Goal: Task Accomplishment & Management: Manage account settings

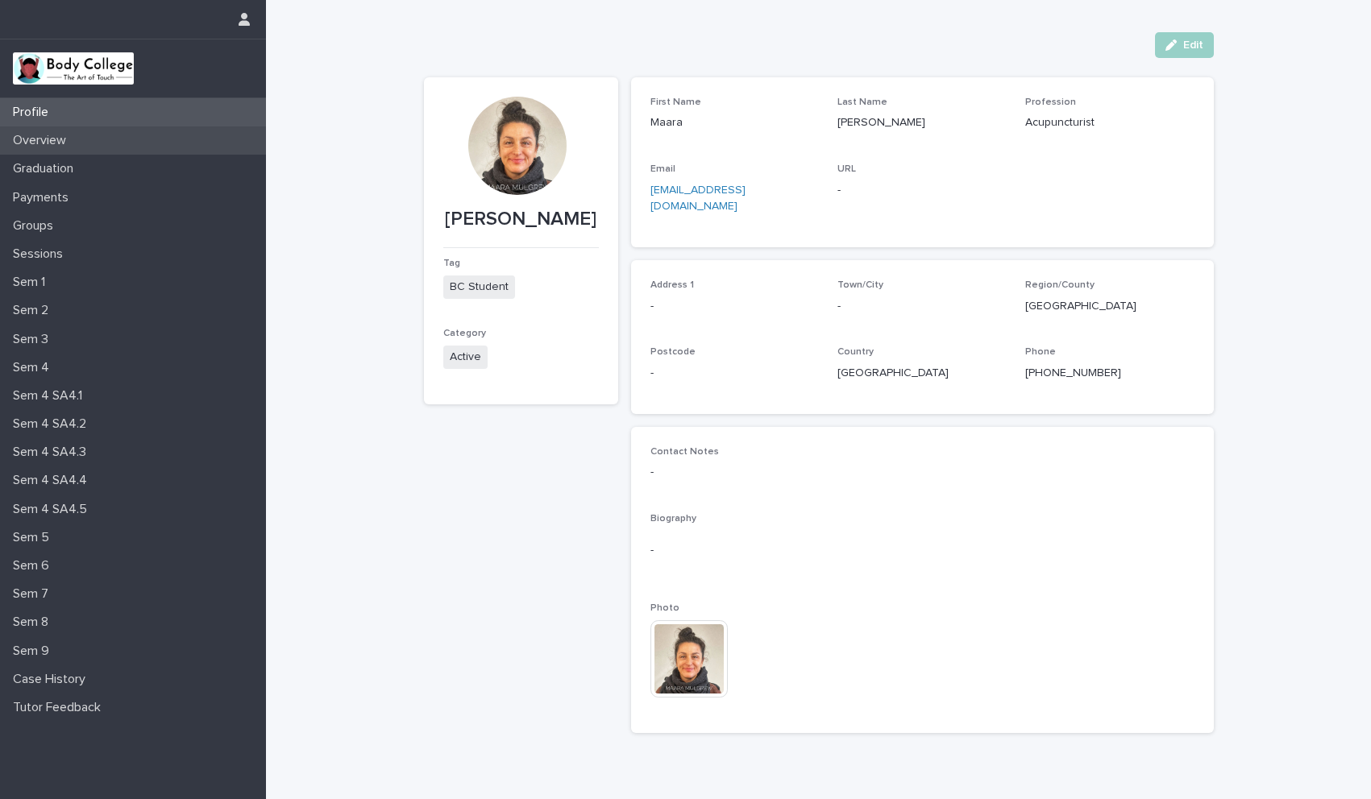
click at [56, 138] on p "Overview" at bounding box center [42, 140] width 73 height 15
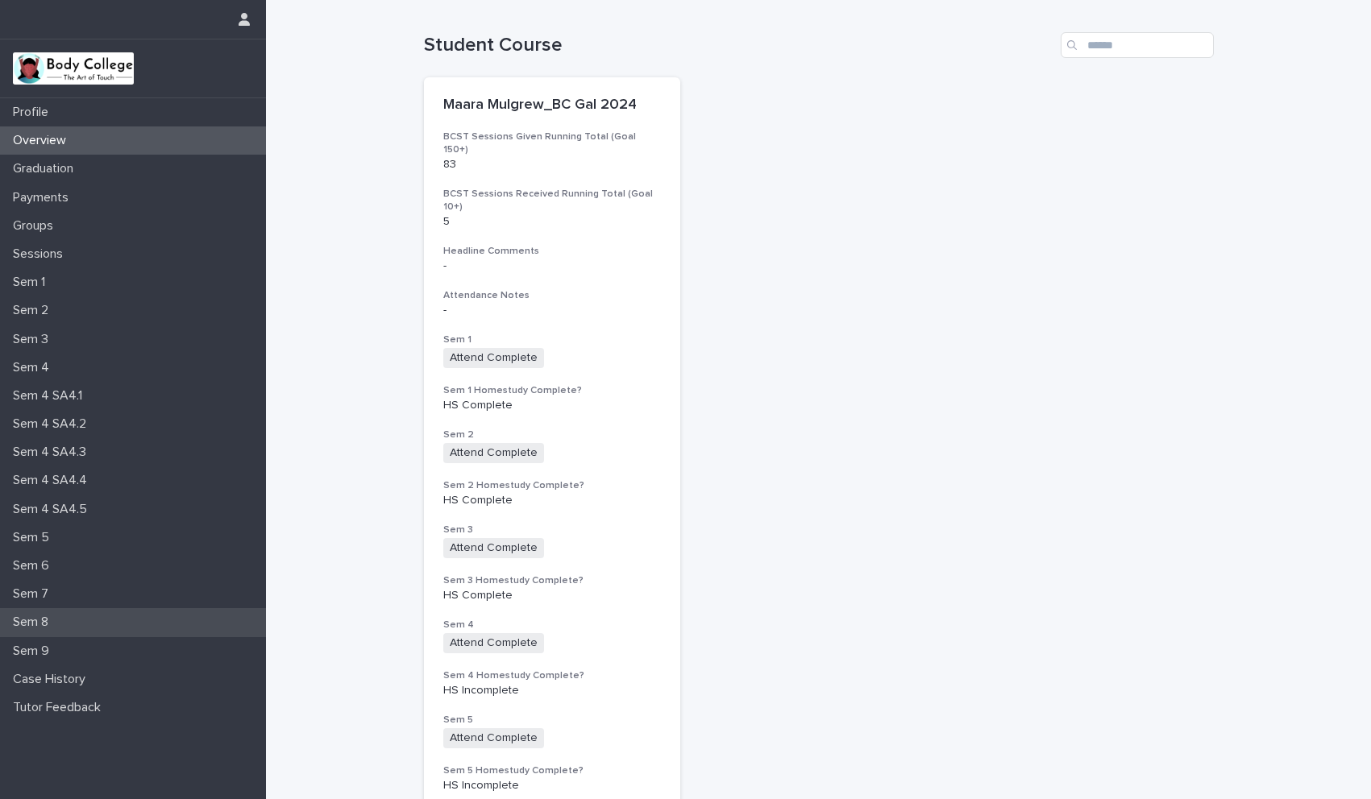
click at [48, 630] on p "Sem 8" at bounding box center [33, 622] width 55 height 15
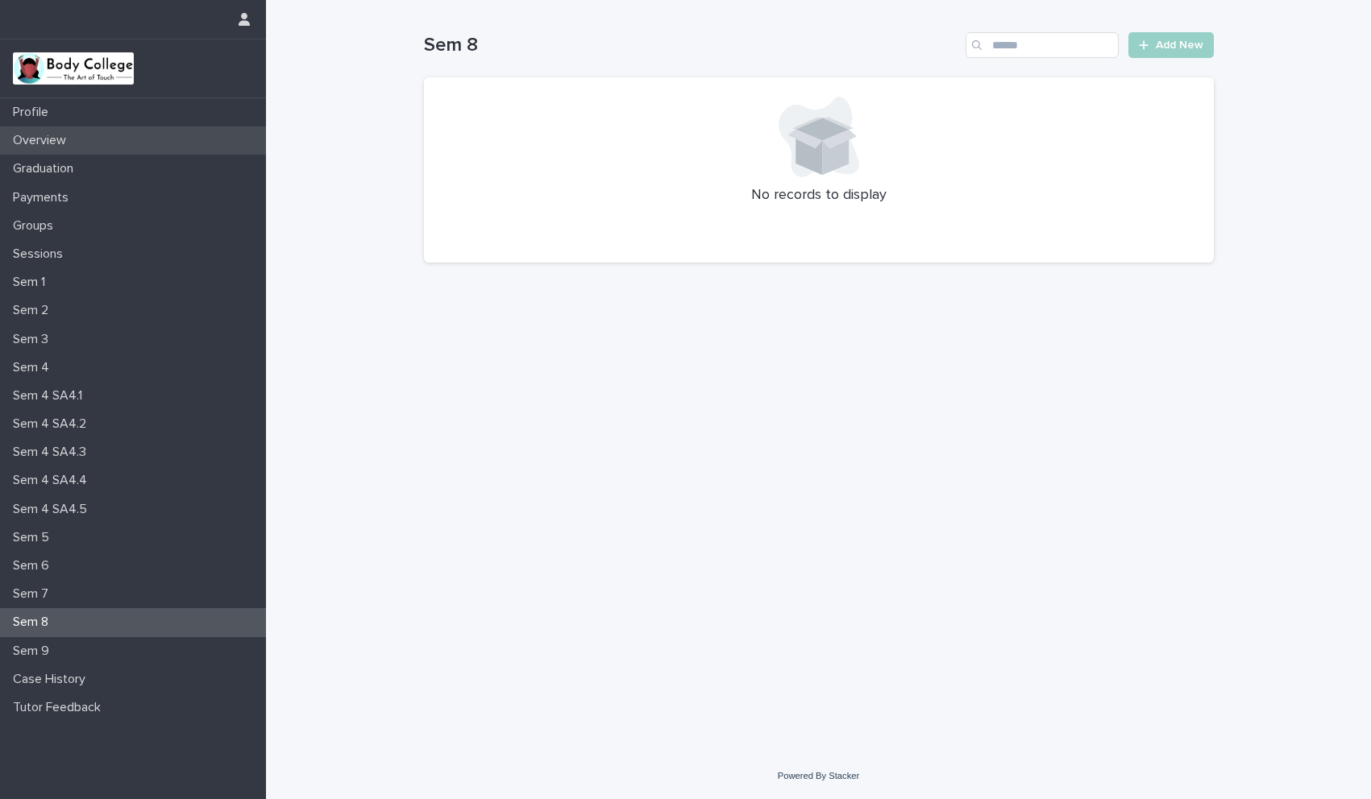
click at [43, 139] on p "Overview" at bounding box center [42, 140] width 73 height 15
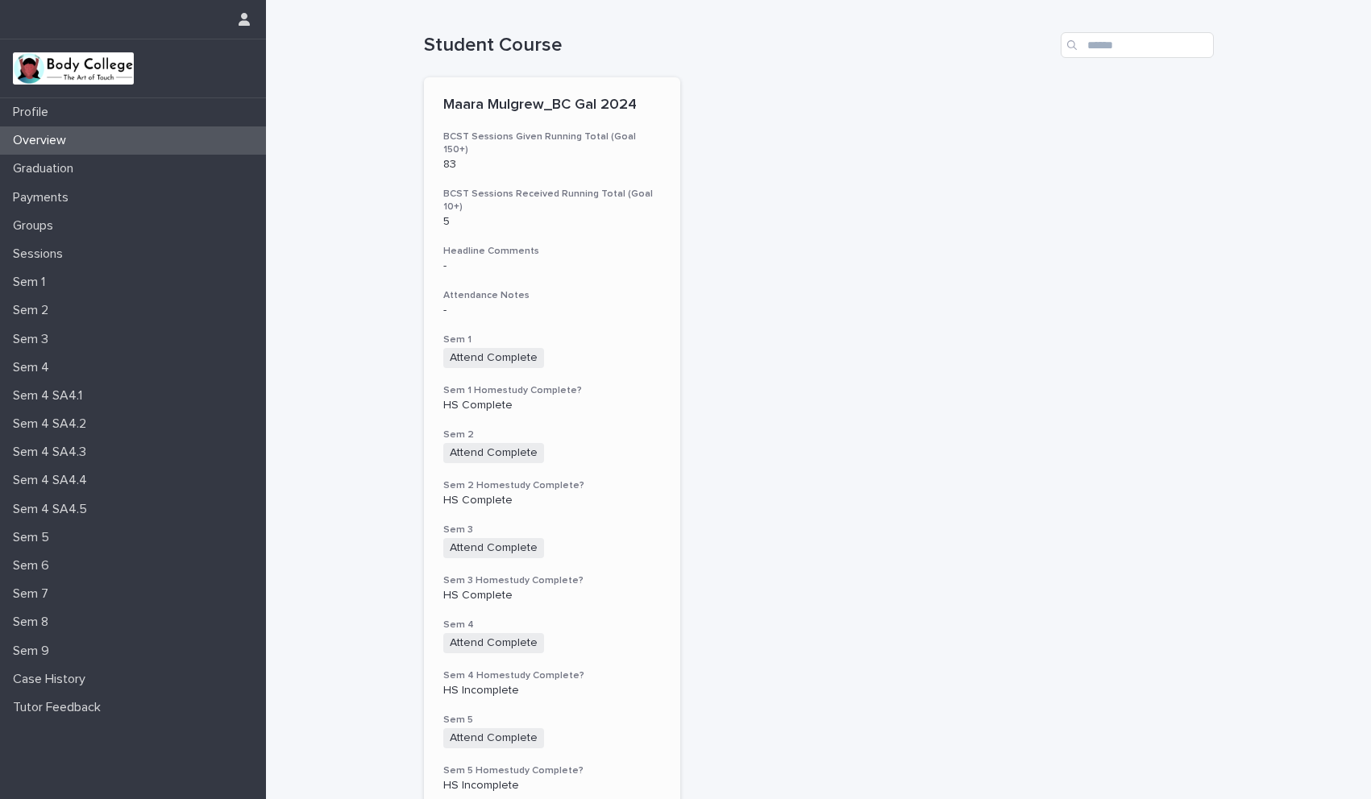
click at [629, 289] on h3 "Attendance Notes" at bounding box center [552, 295] width 218 height 13
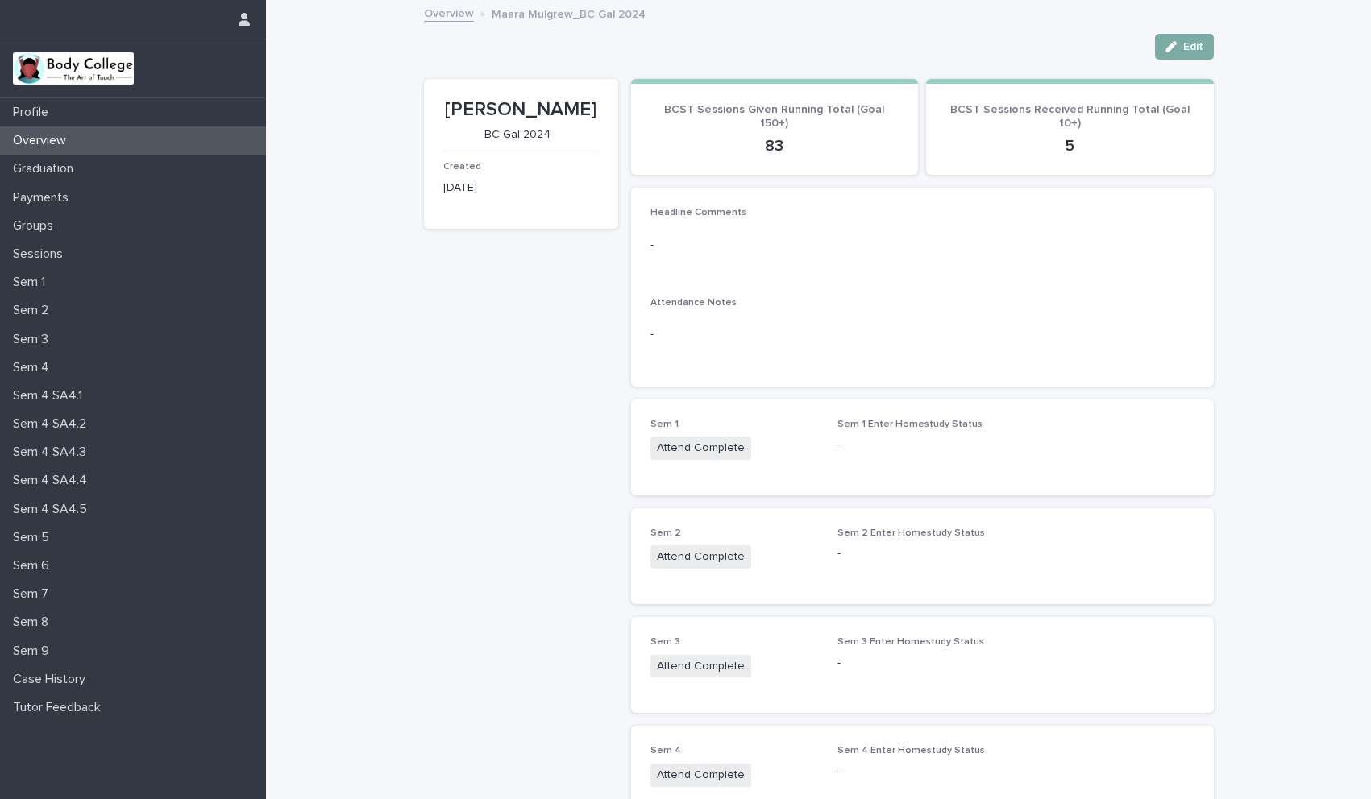
click at [1174, 40] on button "Edit" at bounding box center [1184, 47] width 59 height 26
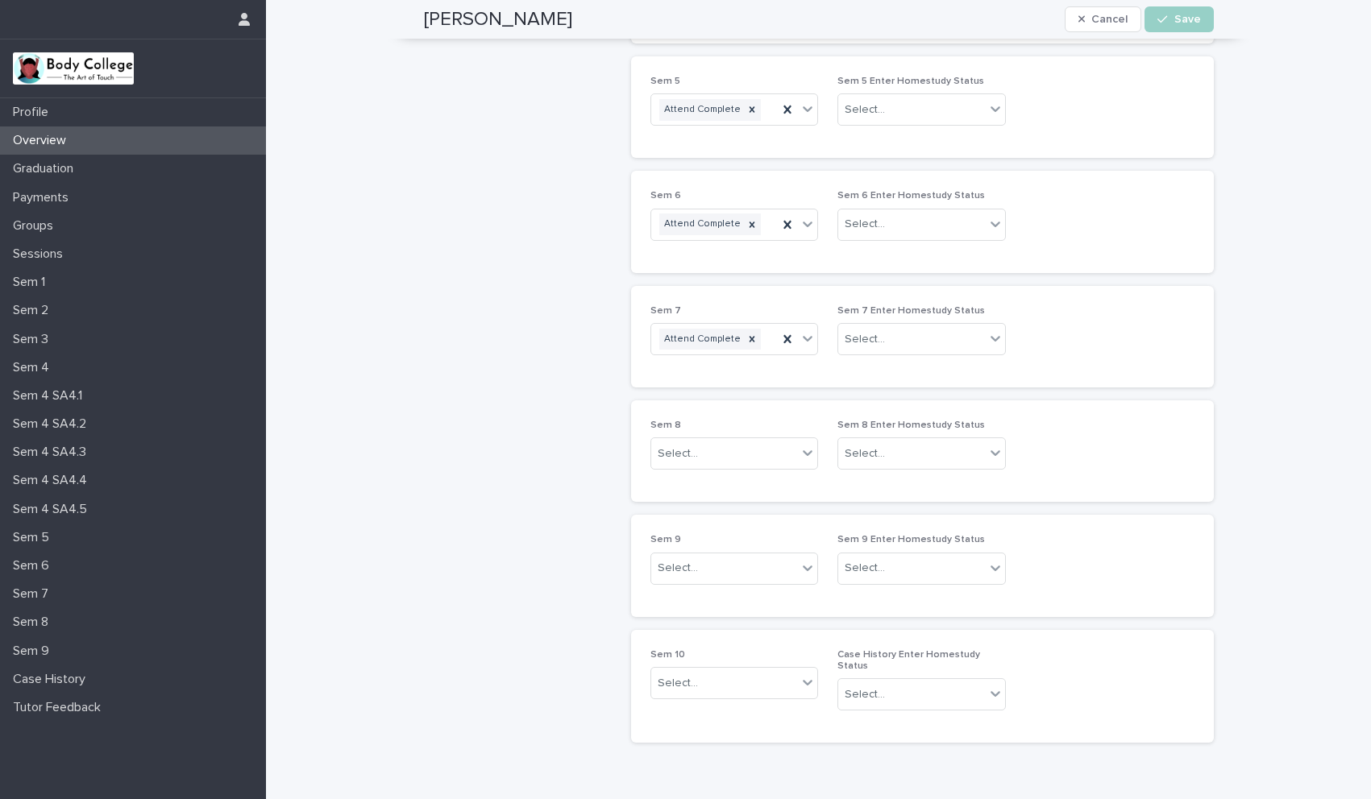
scroll to position [795, 0]
click at [802, 447] on icon at bounding box center [807, 451] width 16 height 16
click at [693, 629] on div "Day 4 Absent" at bounding box center [728, 624] width 167 height 28
click at [805, 450] on icon at bounding box center [808, 452] width 10 height 6
click at [720, 618] on div "Day 5 Absent" at bounding box center [728, 624] width 167 height 28
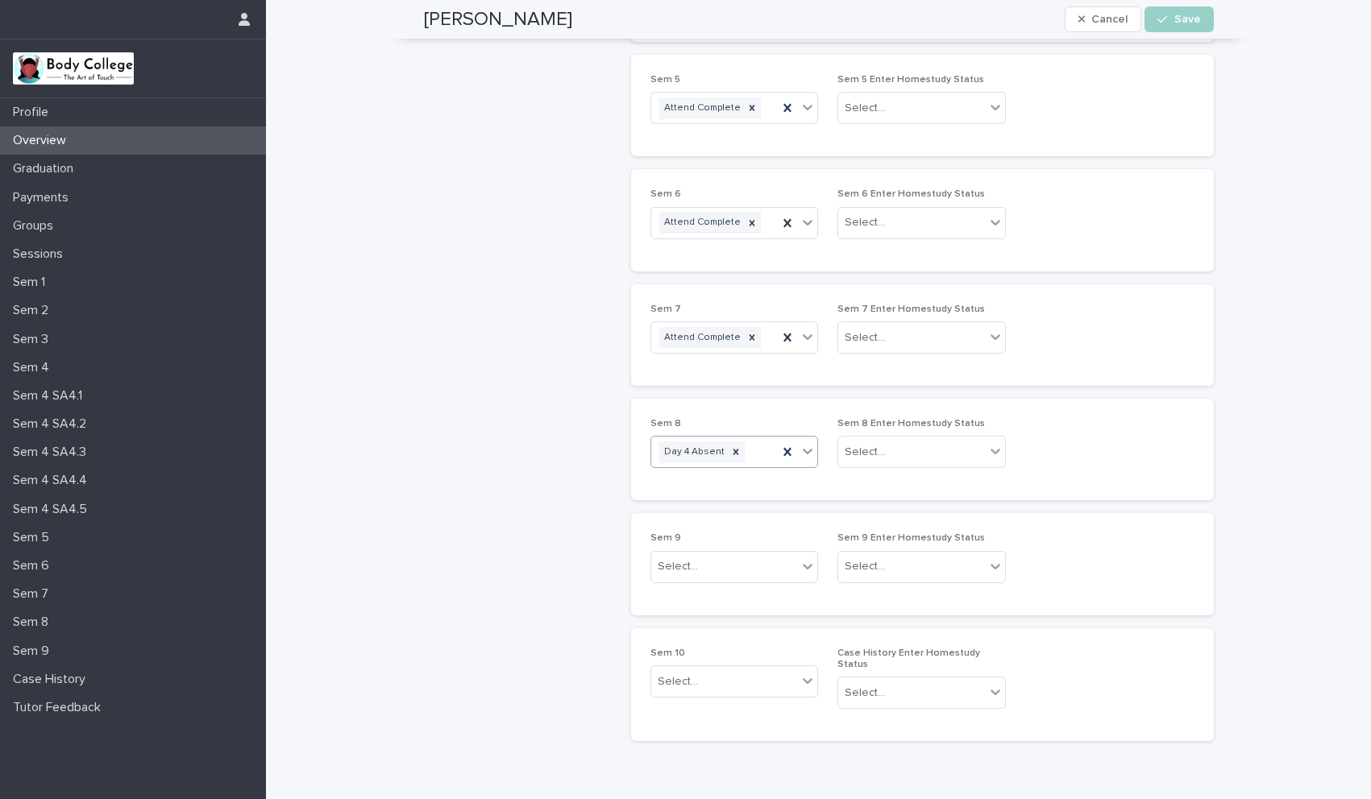
scroll to position [806, 0]
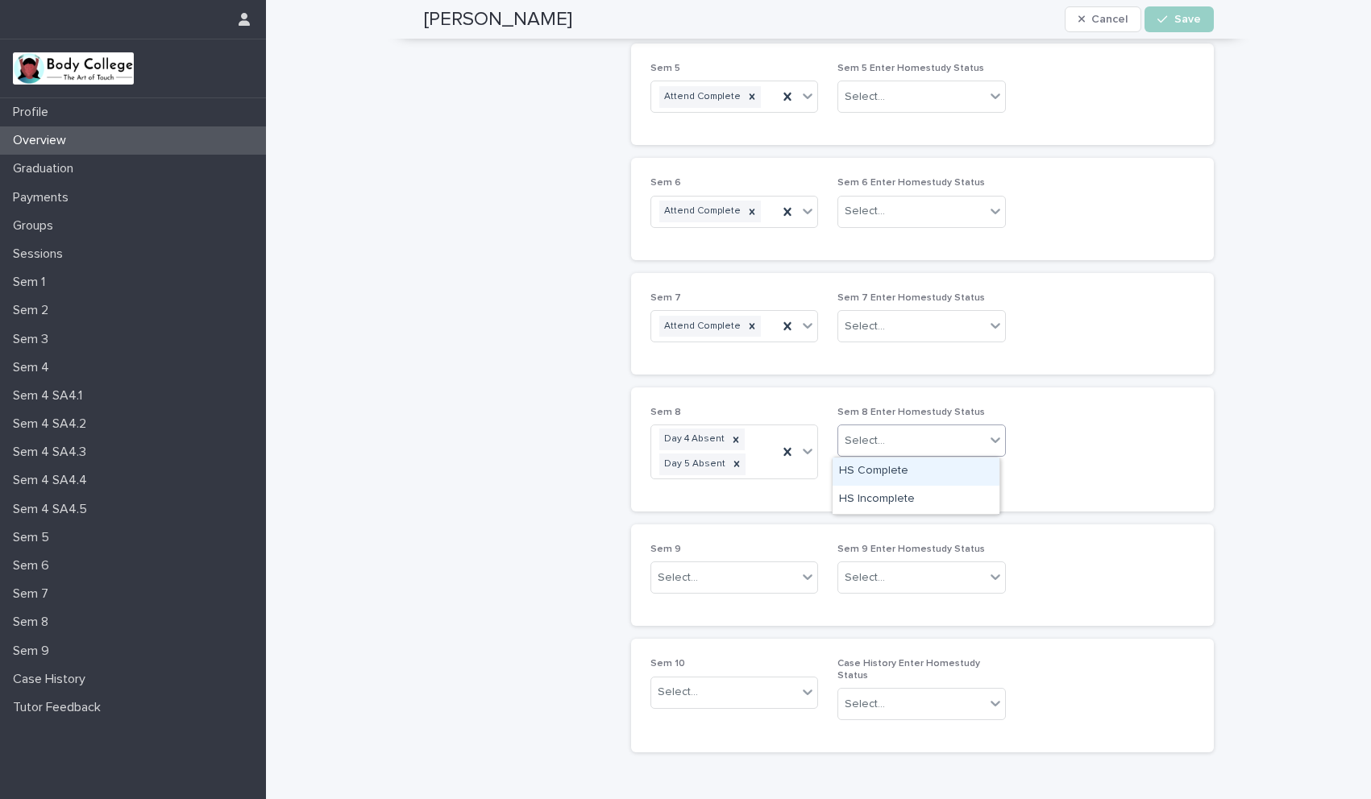
click at [872, 434] on div "Select..." at bounding box center [865, 441] width 40 height 17
click at [1073, 430] on div "Sem 8 Day 4 Absent Day 5 Absent Sem 8 Enter Homestudy Status Select..." at bounding box center [922, 449] width 544 height 85
click at [954, 324] on div "Select..." at bounding box center [911, 326] width 147 height 27
click at [880, 363] on div "HS Complete" at bounding box center [915, 357] width 167 height 28
click at [940, 210] on div "Select..." at bounding box center [911, 211] width 147 height 27
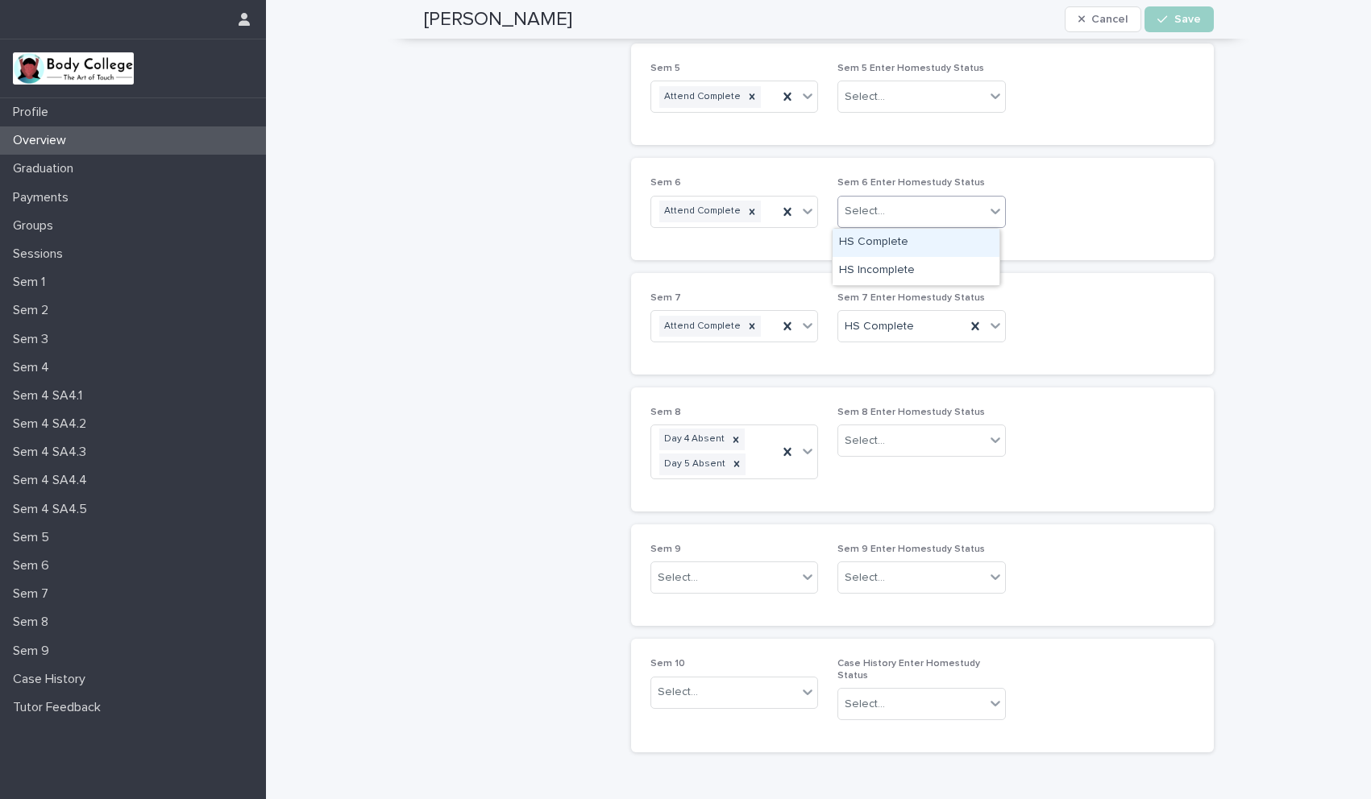
click at [907, 242] on div "HS Complete" at bounding box center [915, 243] width 167 height 28
click at [878, 97] on div "Select..." at bounding box center [911, 97] width 147 height 27
click at [878, 128] on div "HS Complete" at bounding box center [915, 128] width 167 height 28
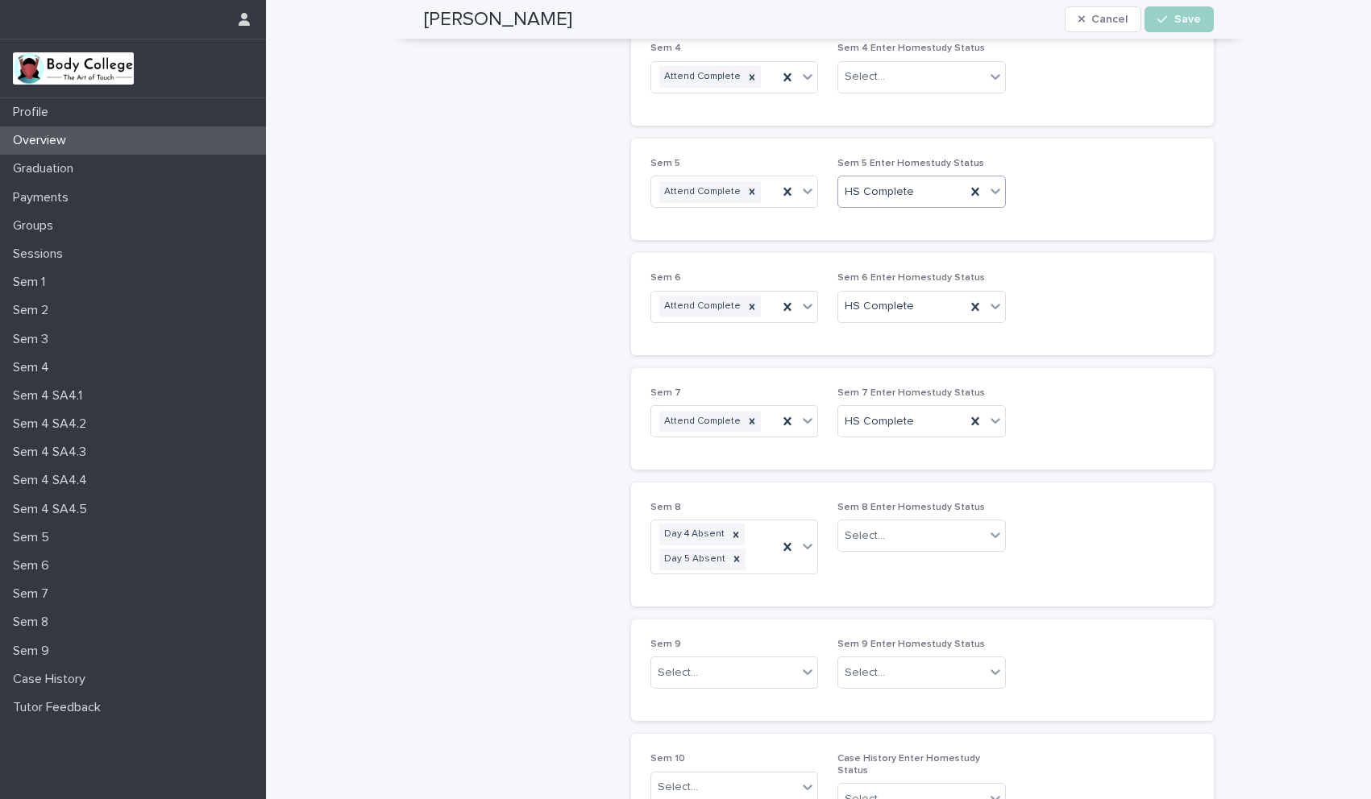
scroll to position [657, 0]
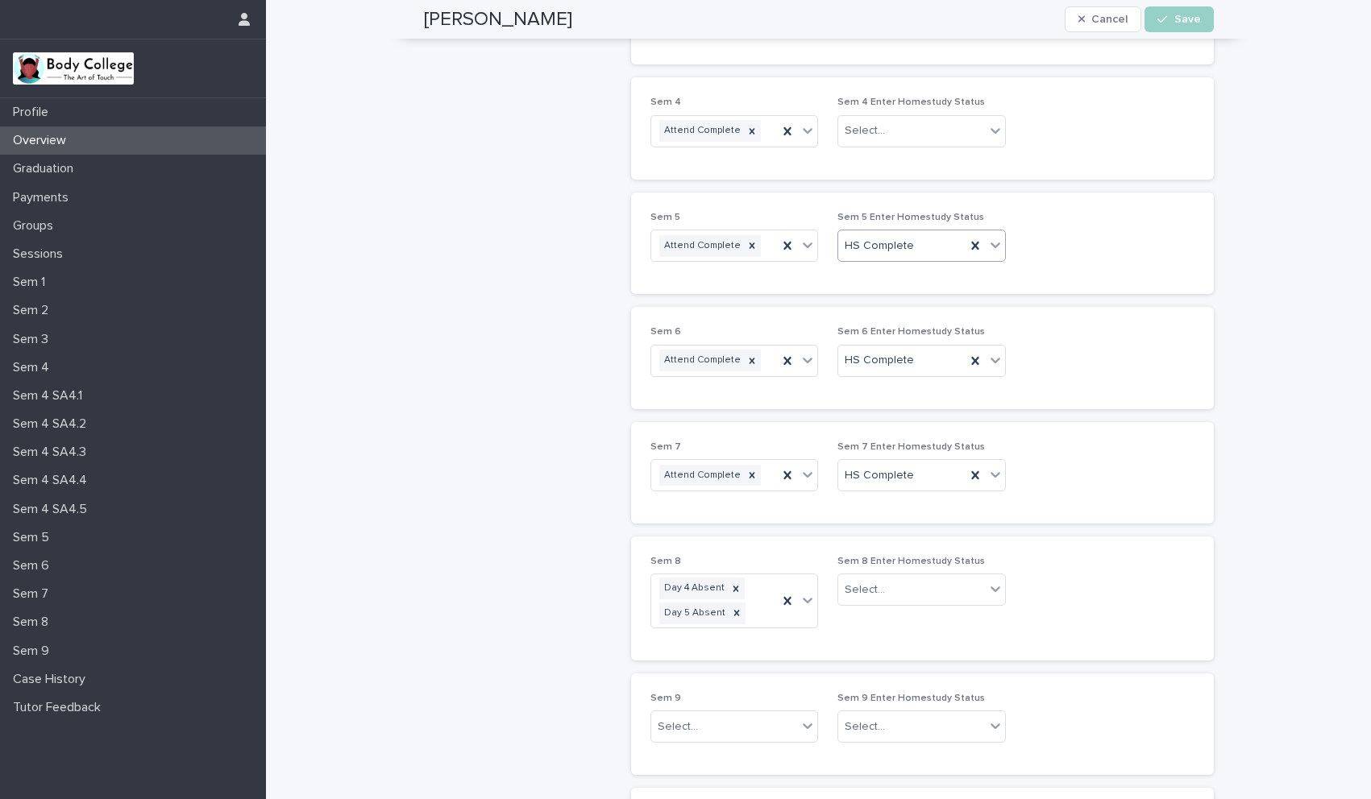
click at [878, 128] on div "Select..." at bounding box center [911, 131] width 147 height 27
click at [874, 162] on div "HS Complete" at bounding box center [915, 162] width 167 height 28
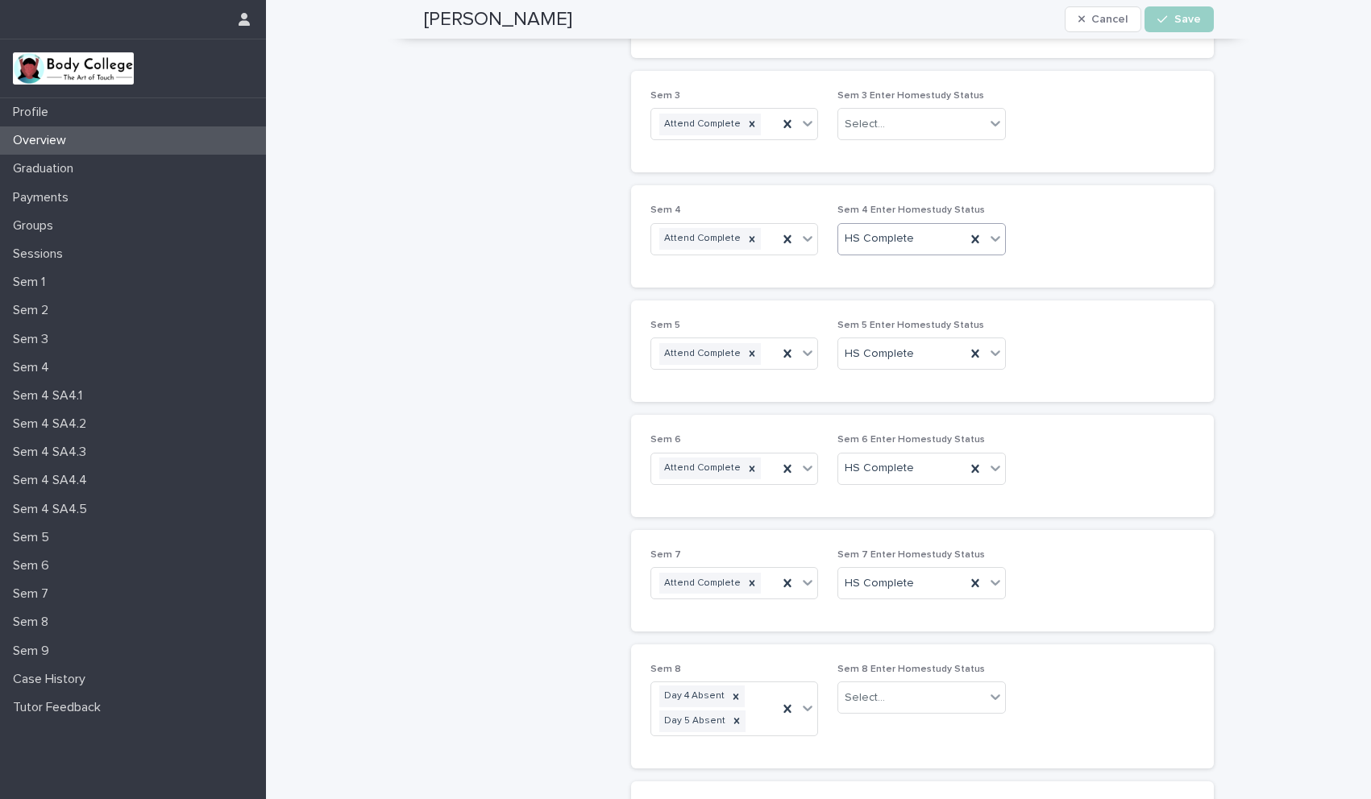
scroll to position [542, 0]
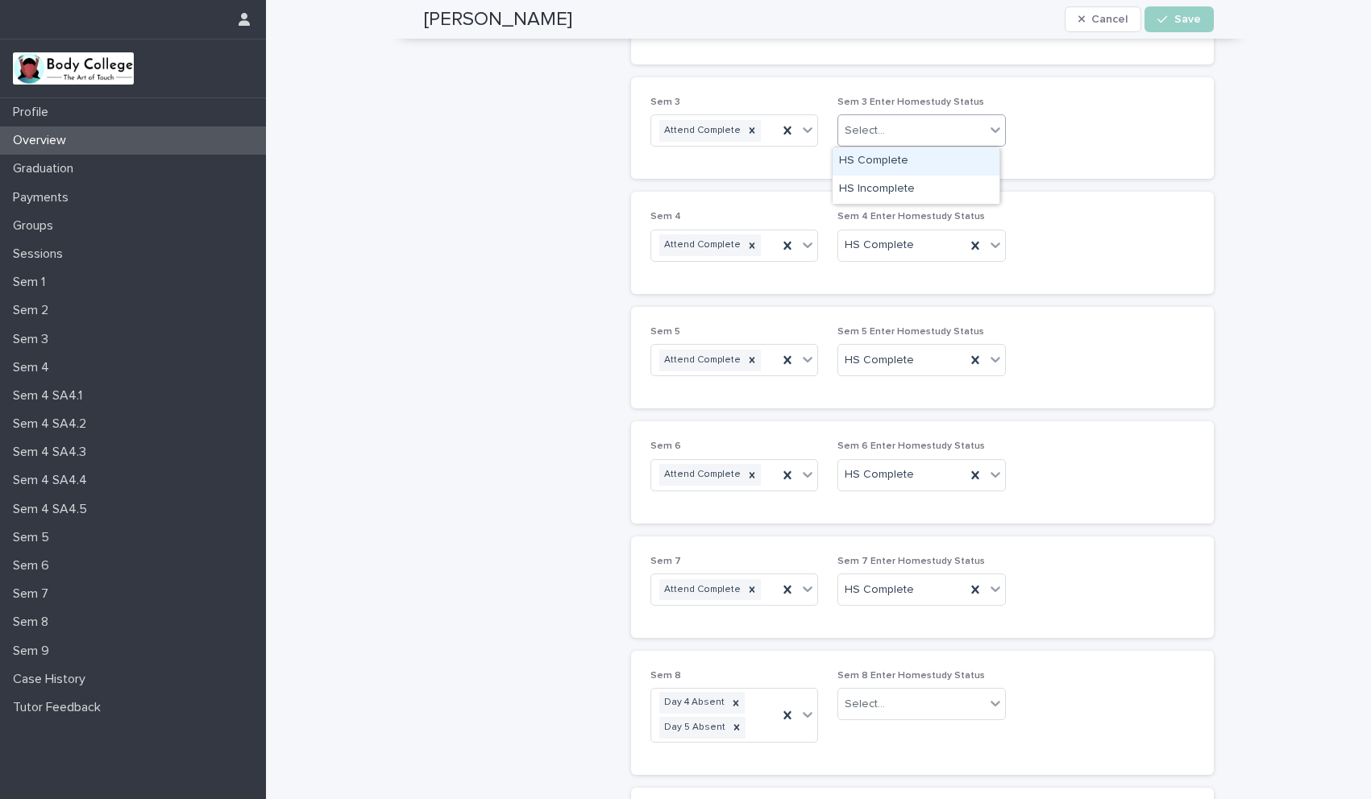
click at [868, 128] on div "Select..." at bounding box center [865, 130] width 40 height 17
click at [869, 155] on div "HS Complete" at bounding box center [915, 161] width 167 height 28
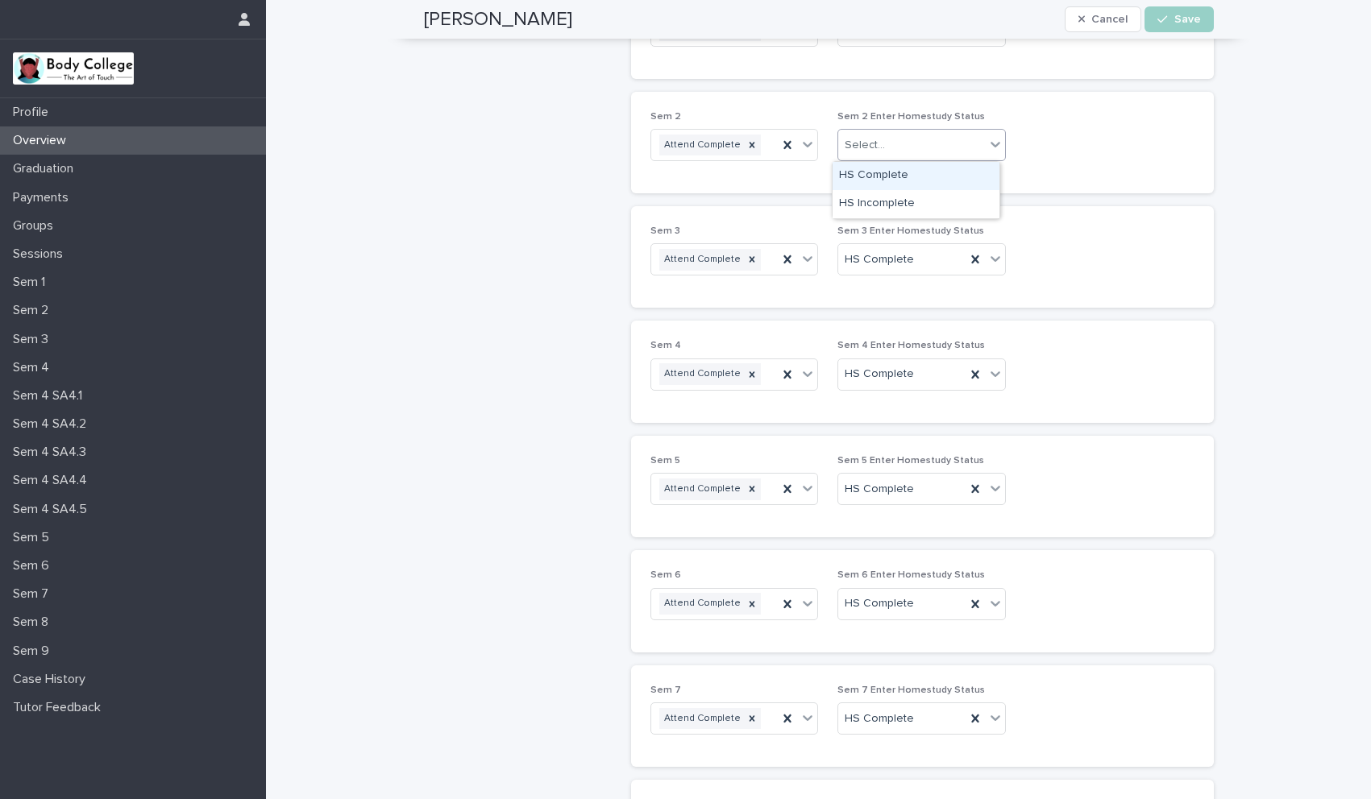
click at [866, 147] on div "Select..." at bounding box center [865, 145] width 40 height 17
click at [866, 177] on div "HS Complete" at bounding box center [915, 176] width 167 height 28
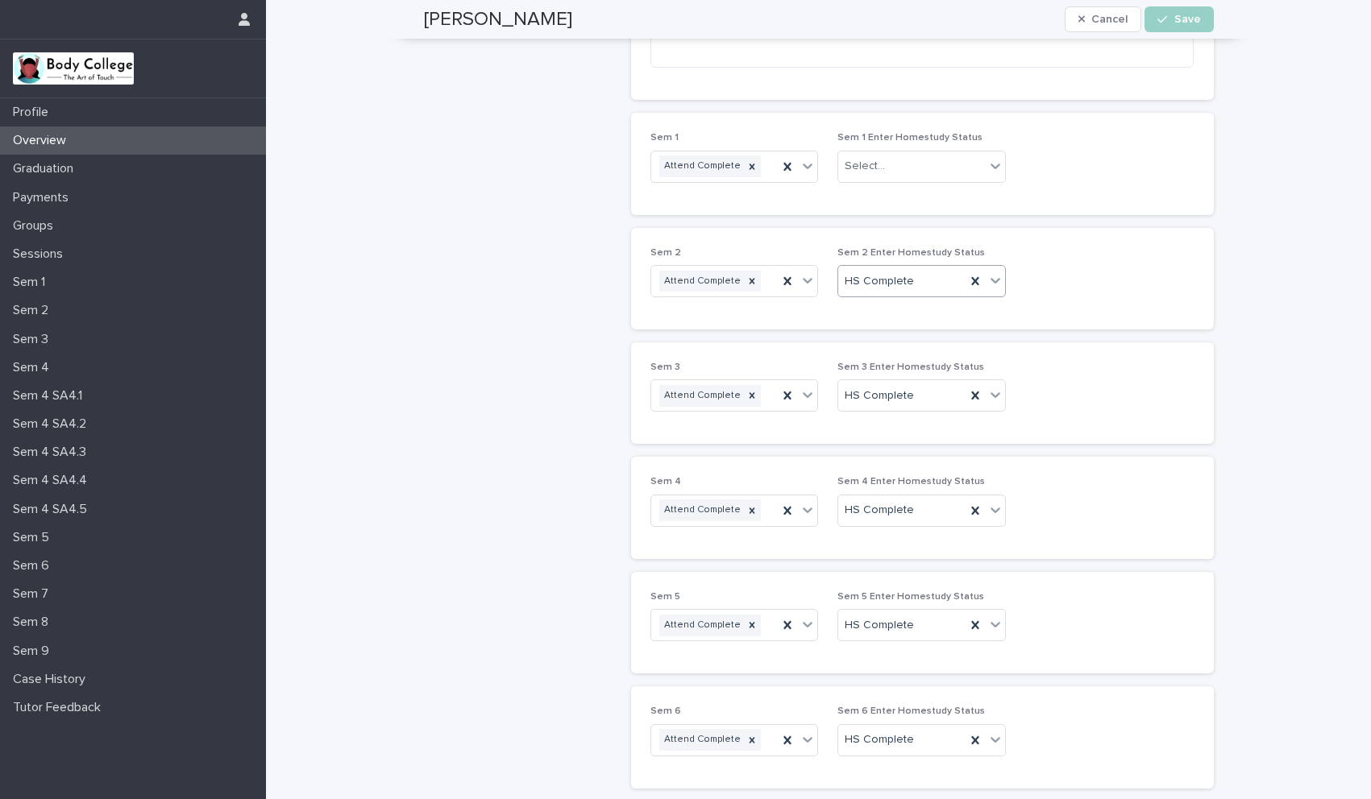
scroll to position [273, 0]
click at [865, 172] on div "Select..." at bounding box center [865, 170] width 40 height 17
click at [868, 208] on div "HS Complete" at bounding box center [915, 202] width 167 height 28
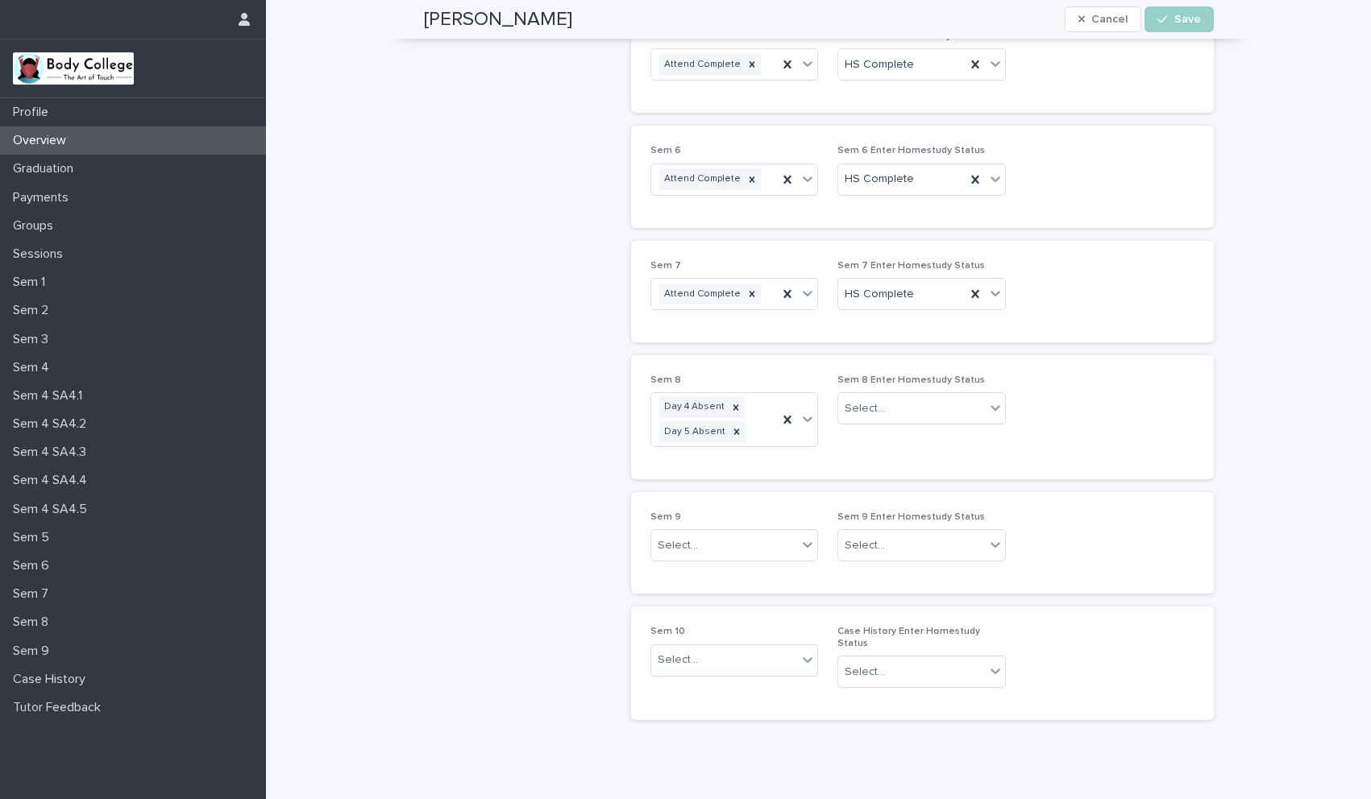
scroll to position [845, 0]
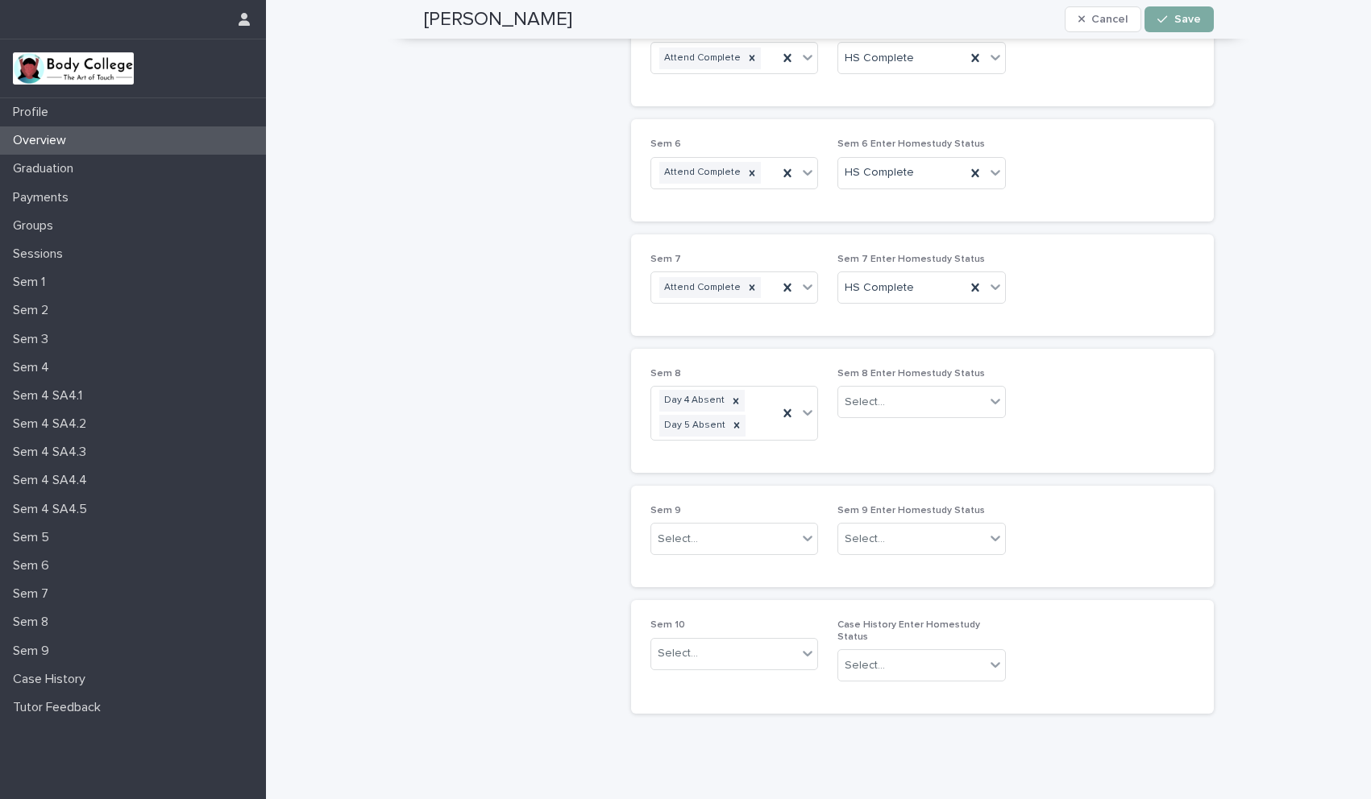
click at [1182, 16] on span "Save" at bounding box center [1187, 19] width 27 height 11
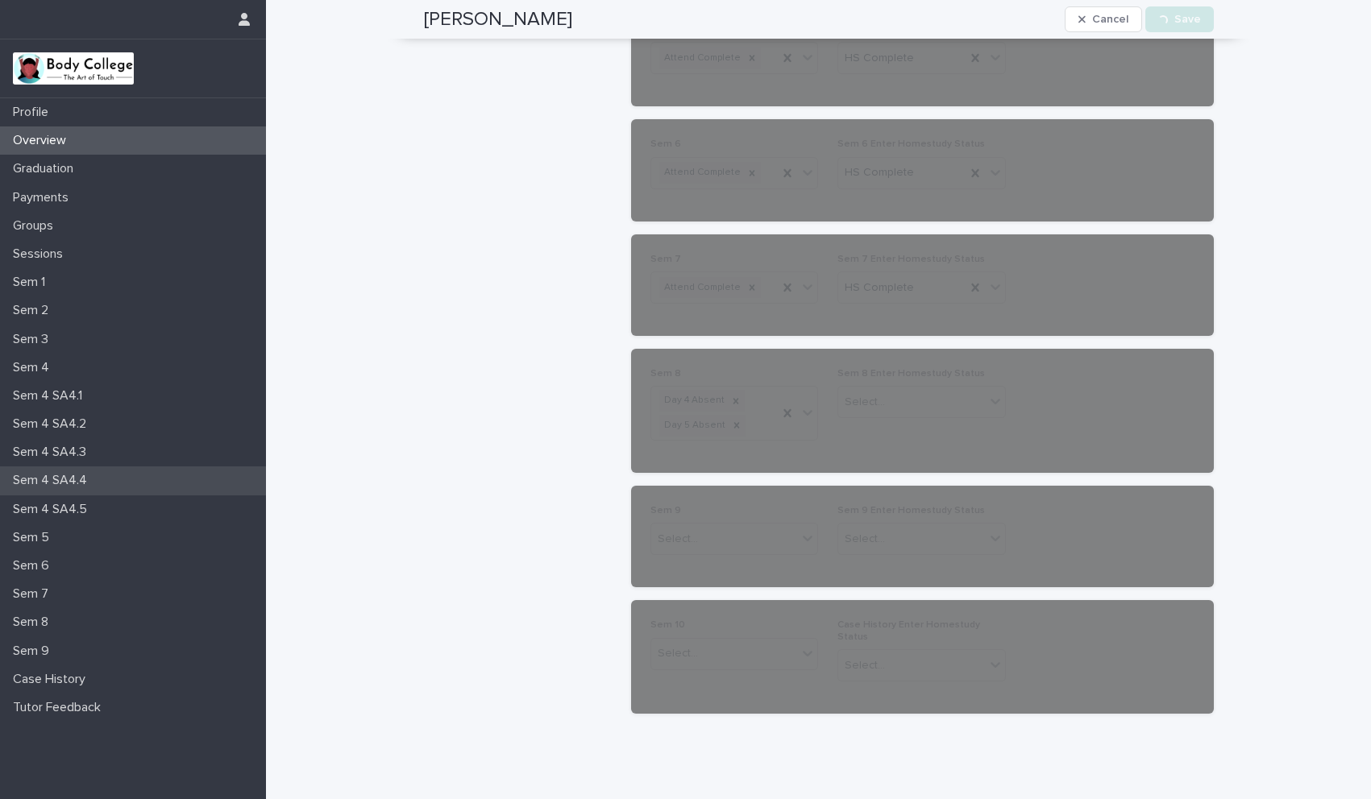
scroll to position [796, 0]
